Goal: Task Accomplishment & Management: Use online tool/utility

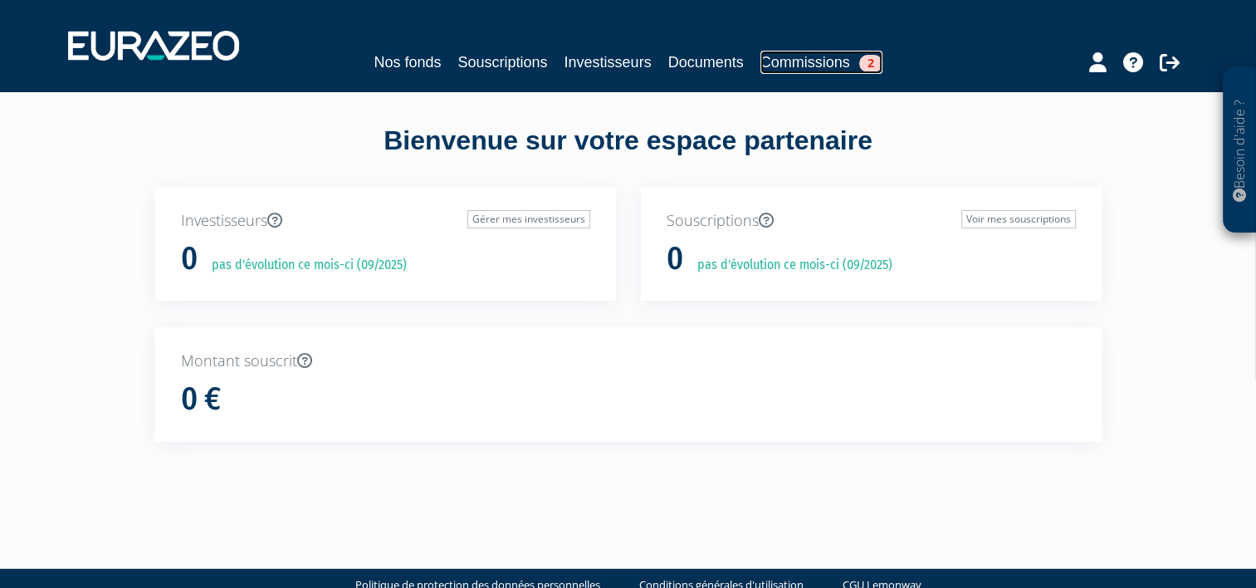
click at [830, 60] on link "Commissions 2" at bounding box center [821, 62] width 122 height 23
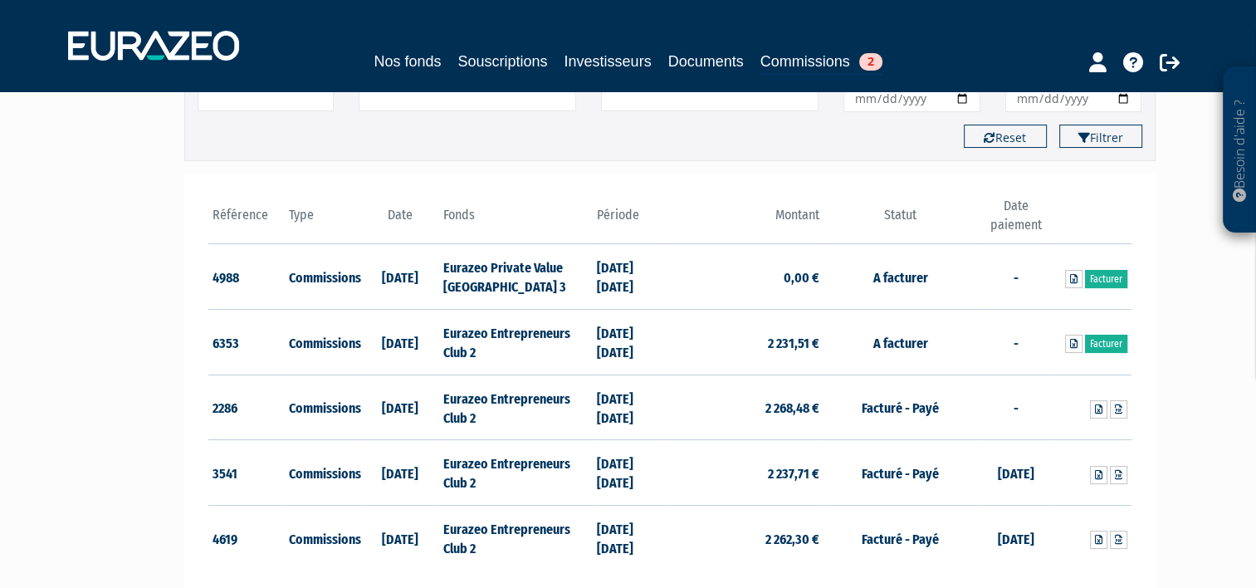
scroll to position [146, 0]
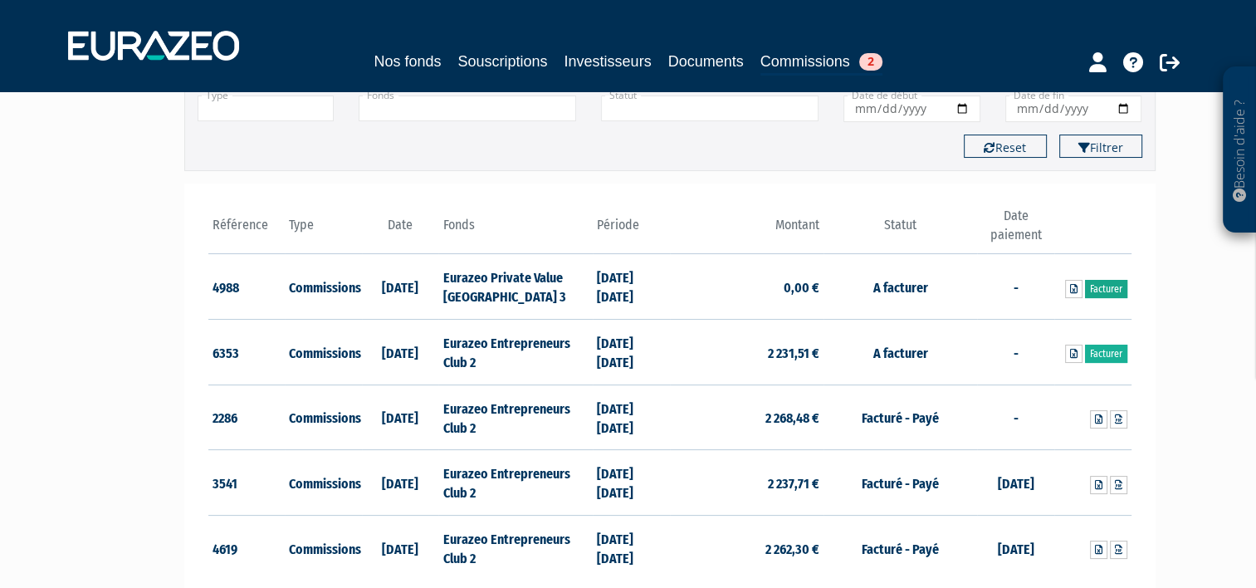
click at [1107, 284] on link "Facturer" at bounding box center [1106, 289] width 42 height 18
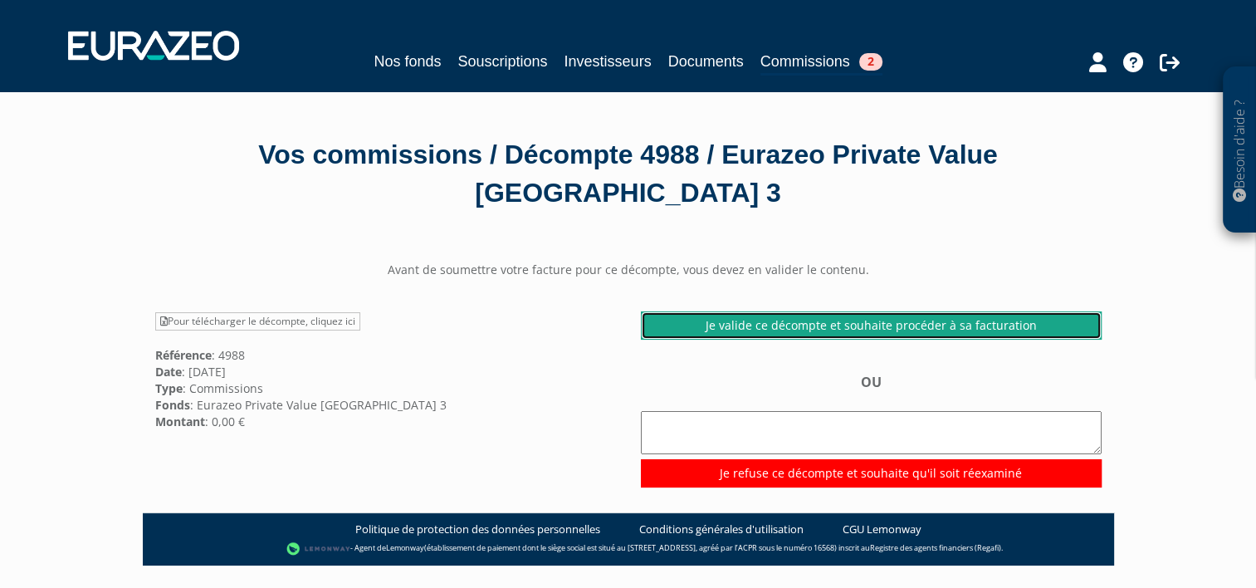
click at [829, 329] on link "Je valide ce décompte et souhaite procéder à sa facturation" at bounding box center [871, 325] width 461 height 28
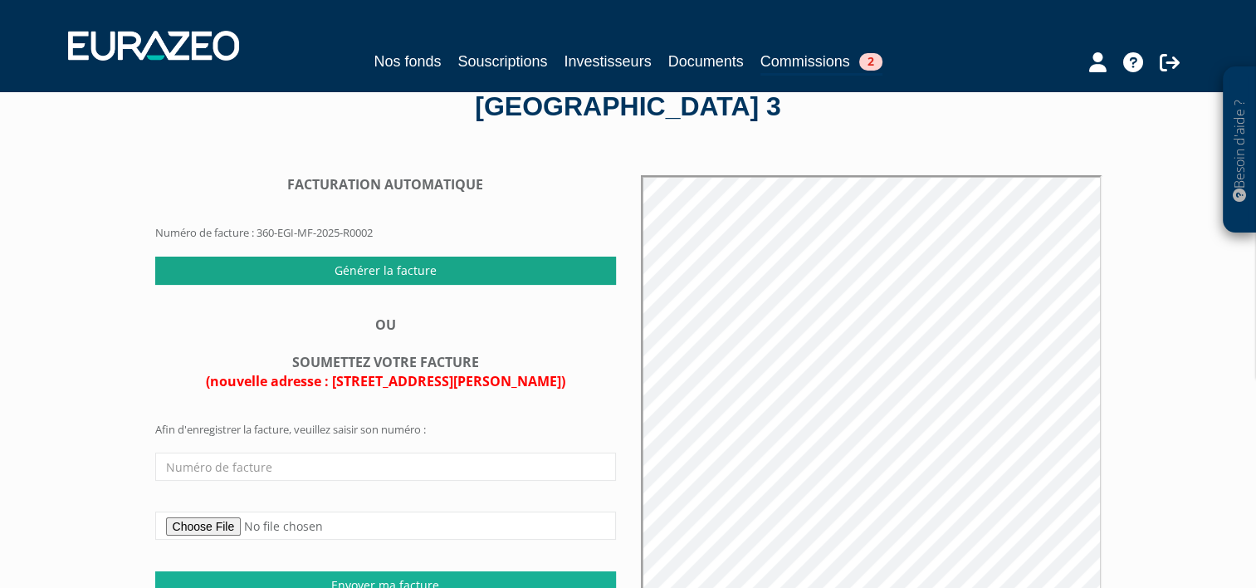
scroll to position [90, 0]
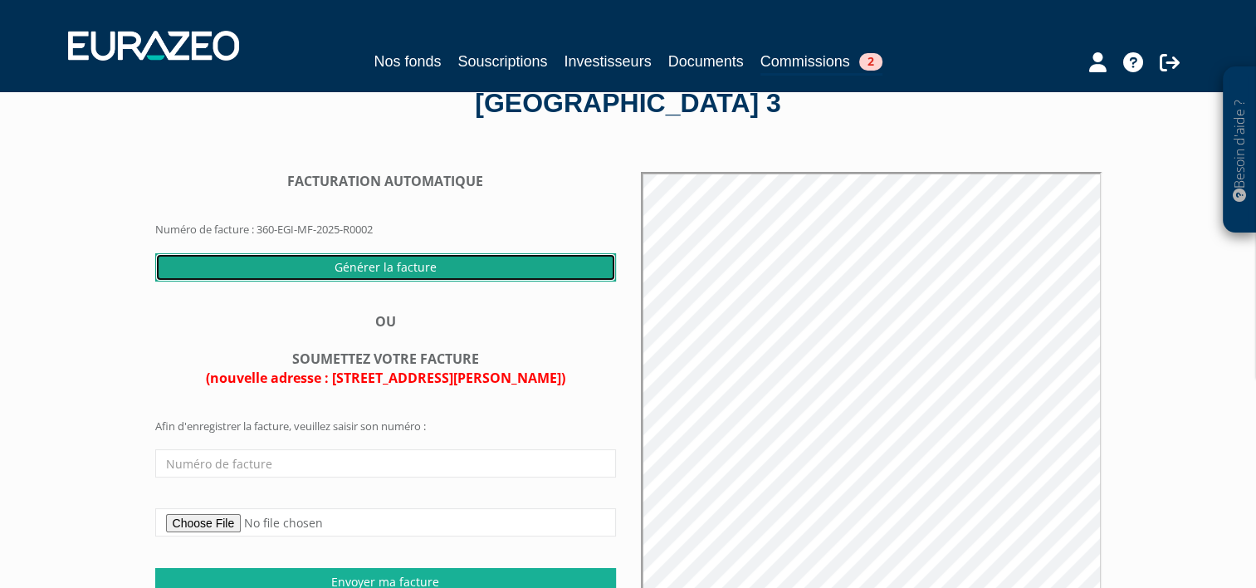
click at [388, 263] on input "Générer la facture" at bounding box center [385, 267] width 461 height 28
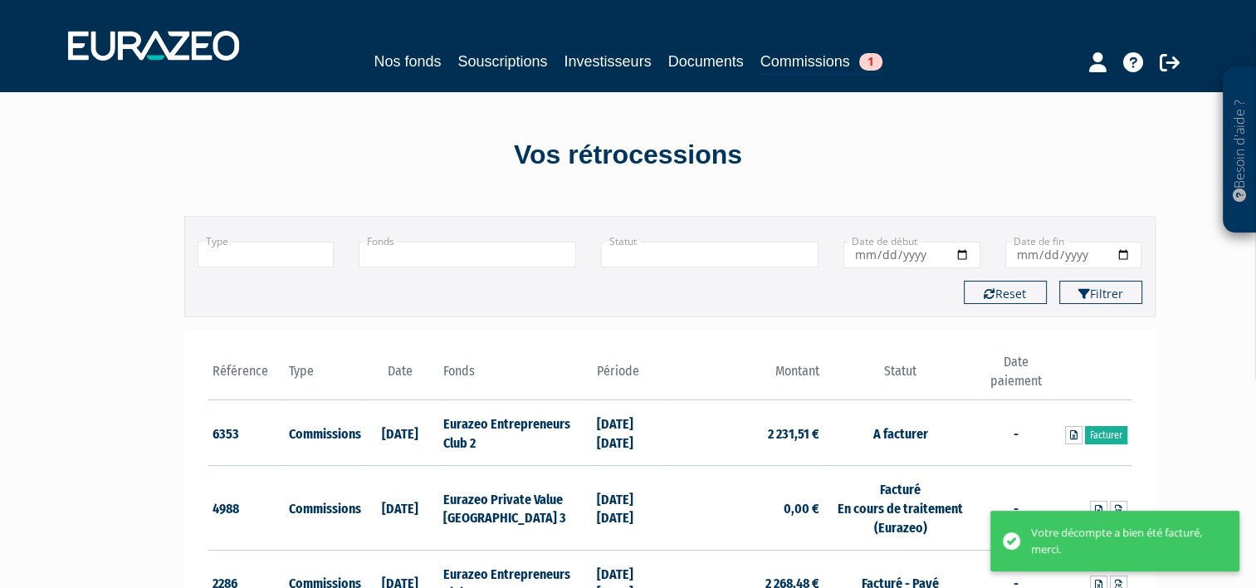
scroll to position [42, 0]
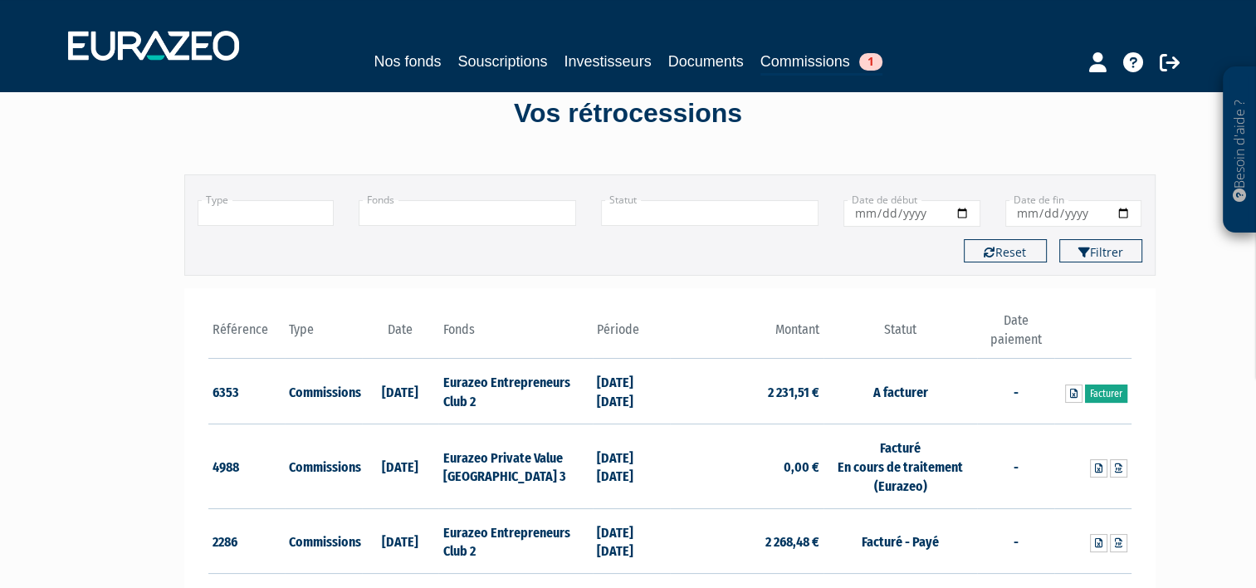
click at [1102, 392] on link "Facturer" at bounding box center [1106, 393] width 42 height 18
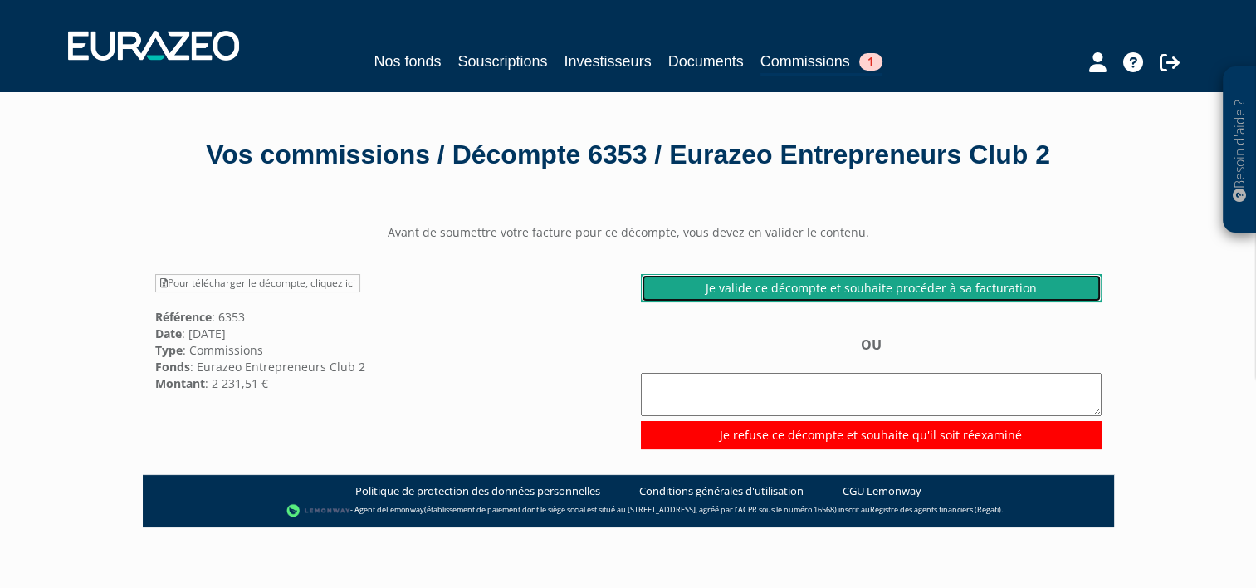
click at [901, 302] on link "Je valide ce décompte et souhaite procéder à sa facturation" at bounding box center [871, 288] width 461 height 28
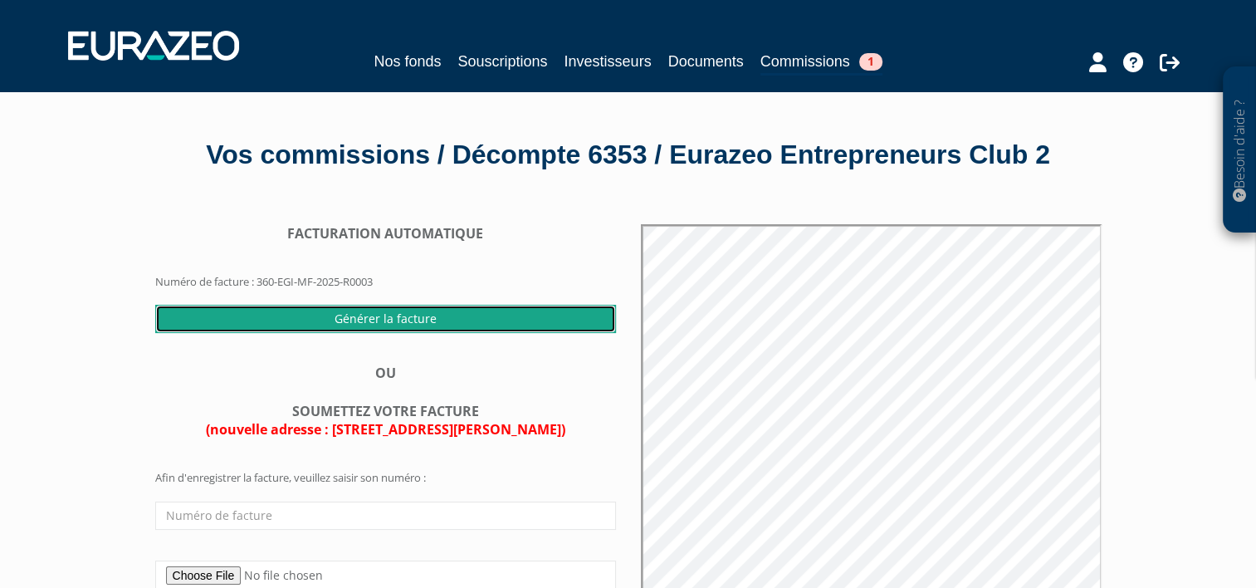
click at [388, 333] on input "Générer la facture" at bounding box center [385, 319] width 461 height 28
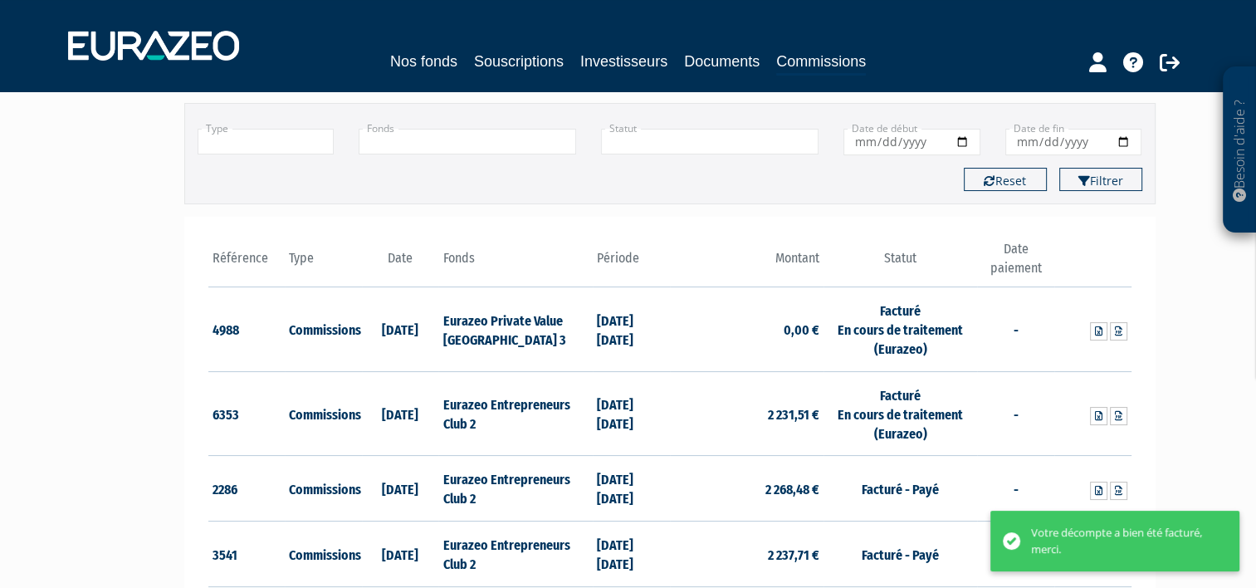
scroll to position [136, 0]
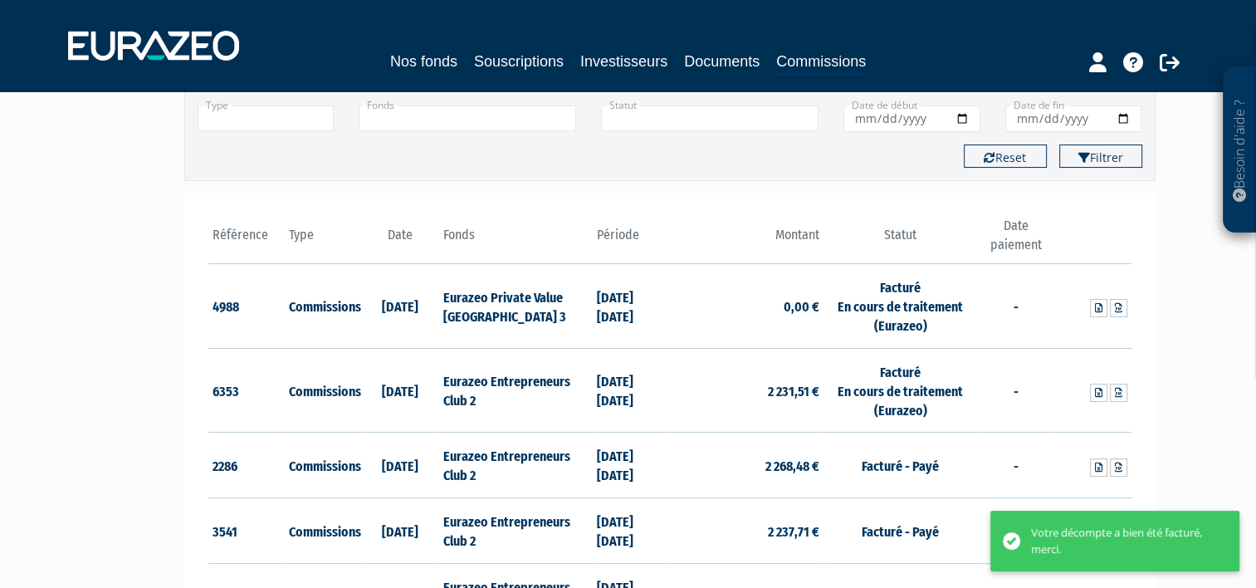
click at [1076, 534] on div "Votre décompte a bien été facturé, merci." at bounding box center [1122, 541] width 183 height 32
